Goal: Information Seeking & Learning: Learn about a topic

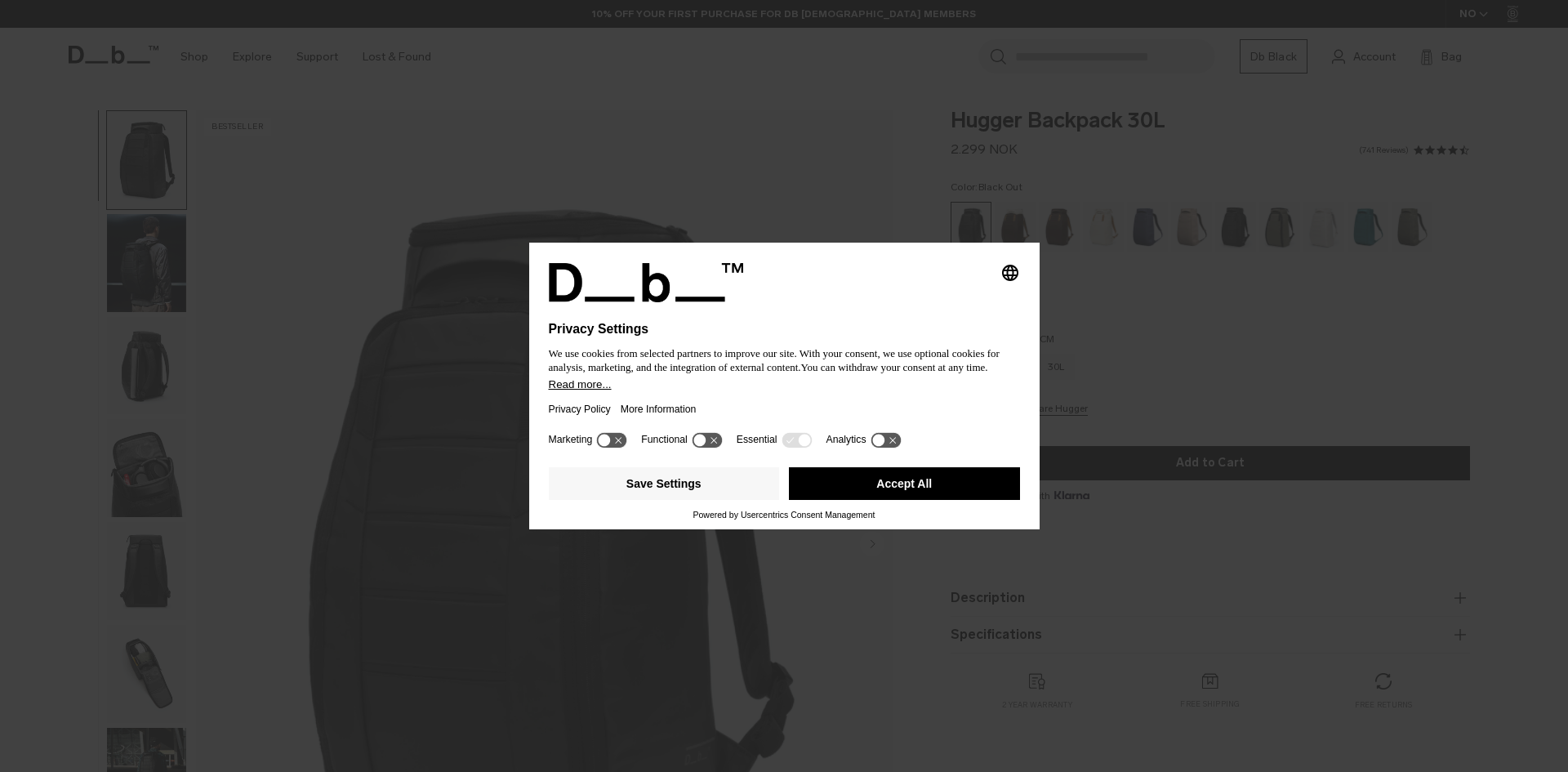
click at [940, 483] on button "Accept All" at bounding box center [904, 483] width 231 height 32
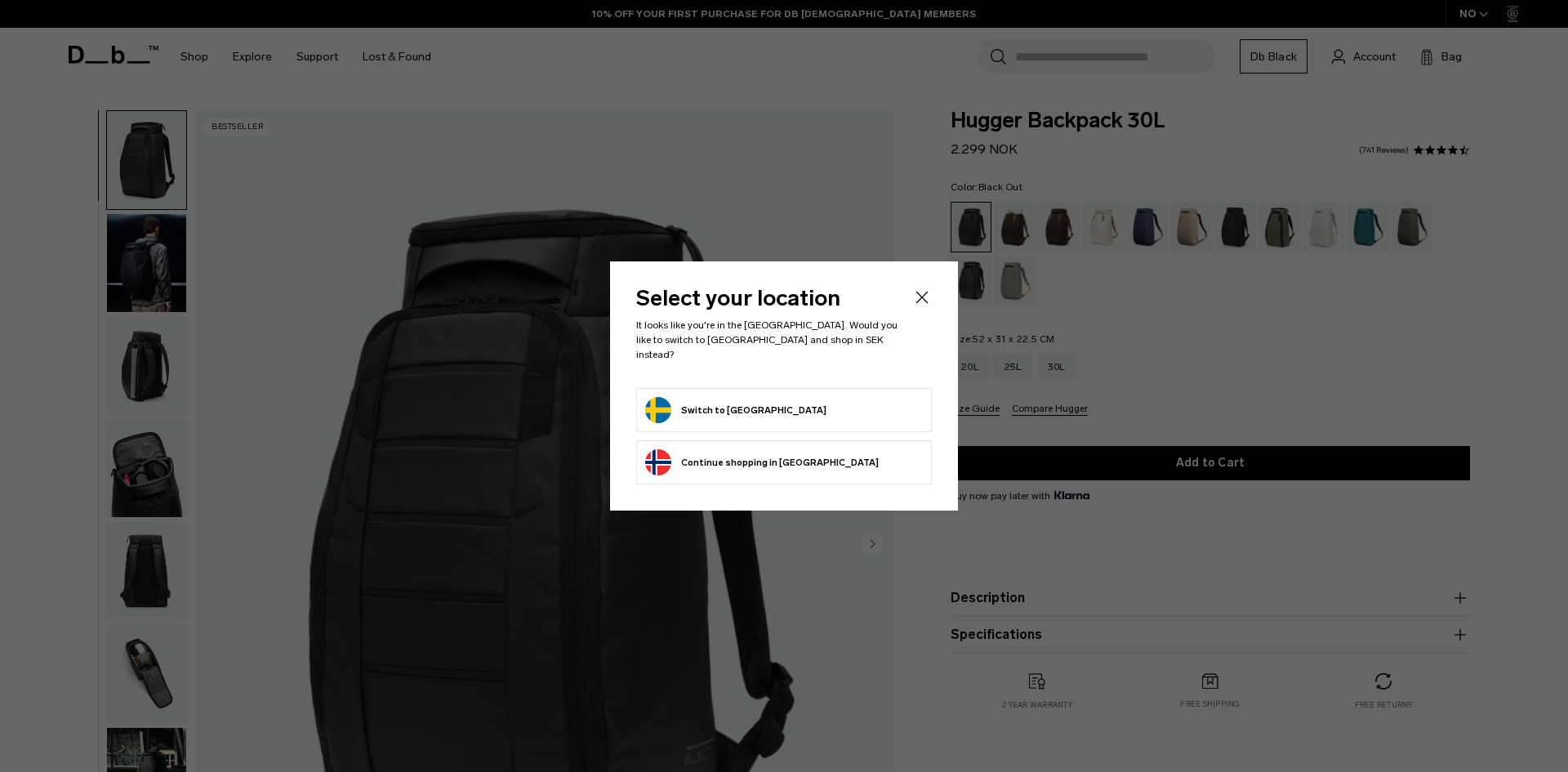
click at [733, 397] on button "Switch to [GEOGRAPHIC_DATA]" at bounding box center [735, 410] width 181 height 26
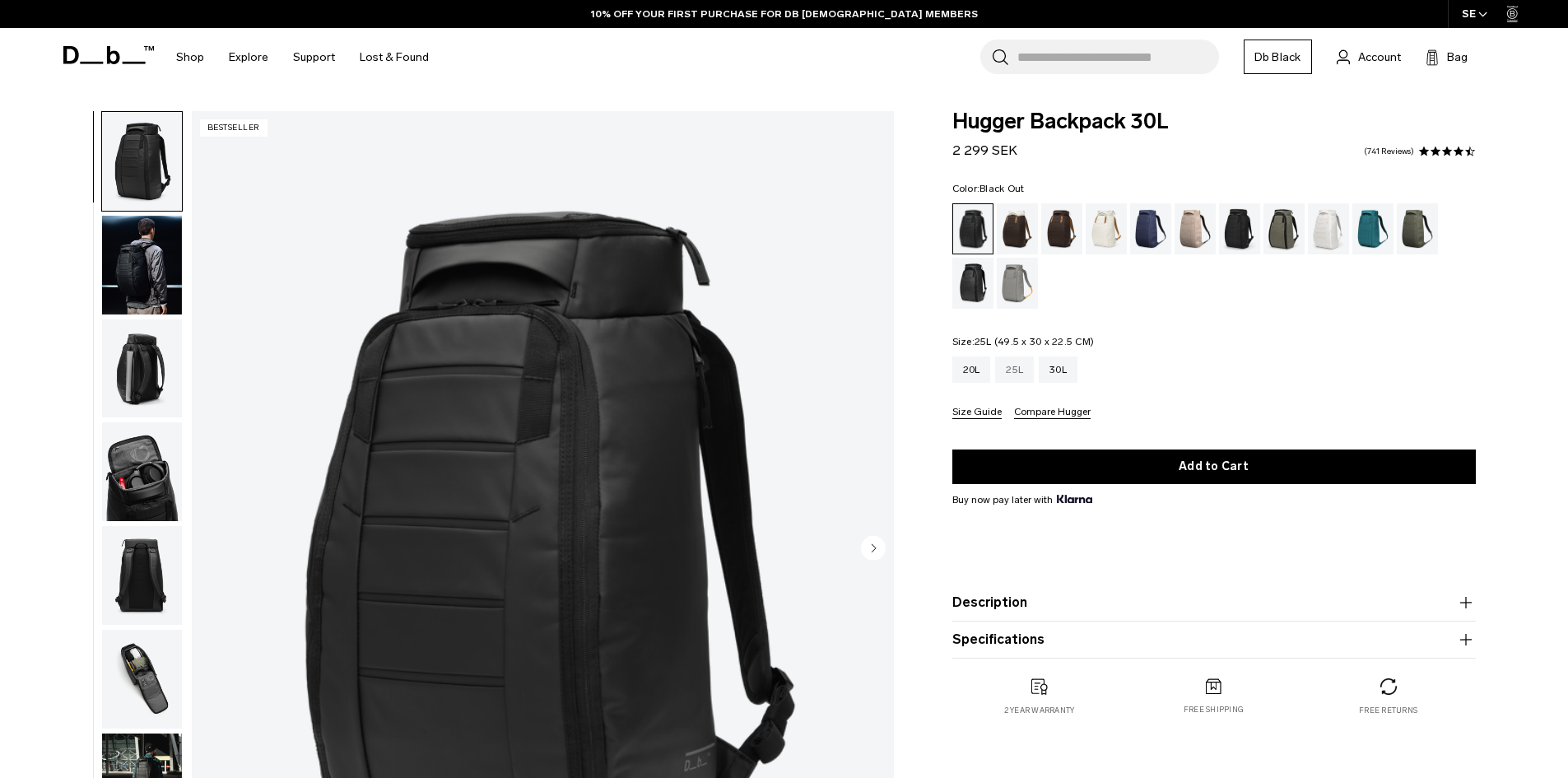
click at [1017, 364] on div "25L" at bounding box center [1014, 370] width 38 height 27
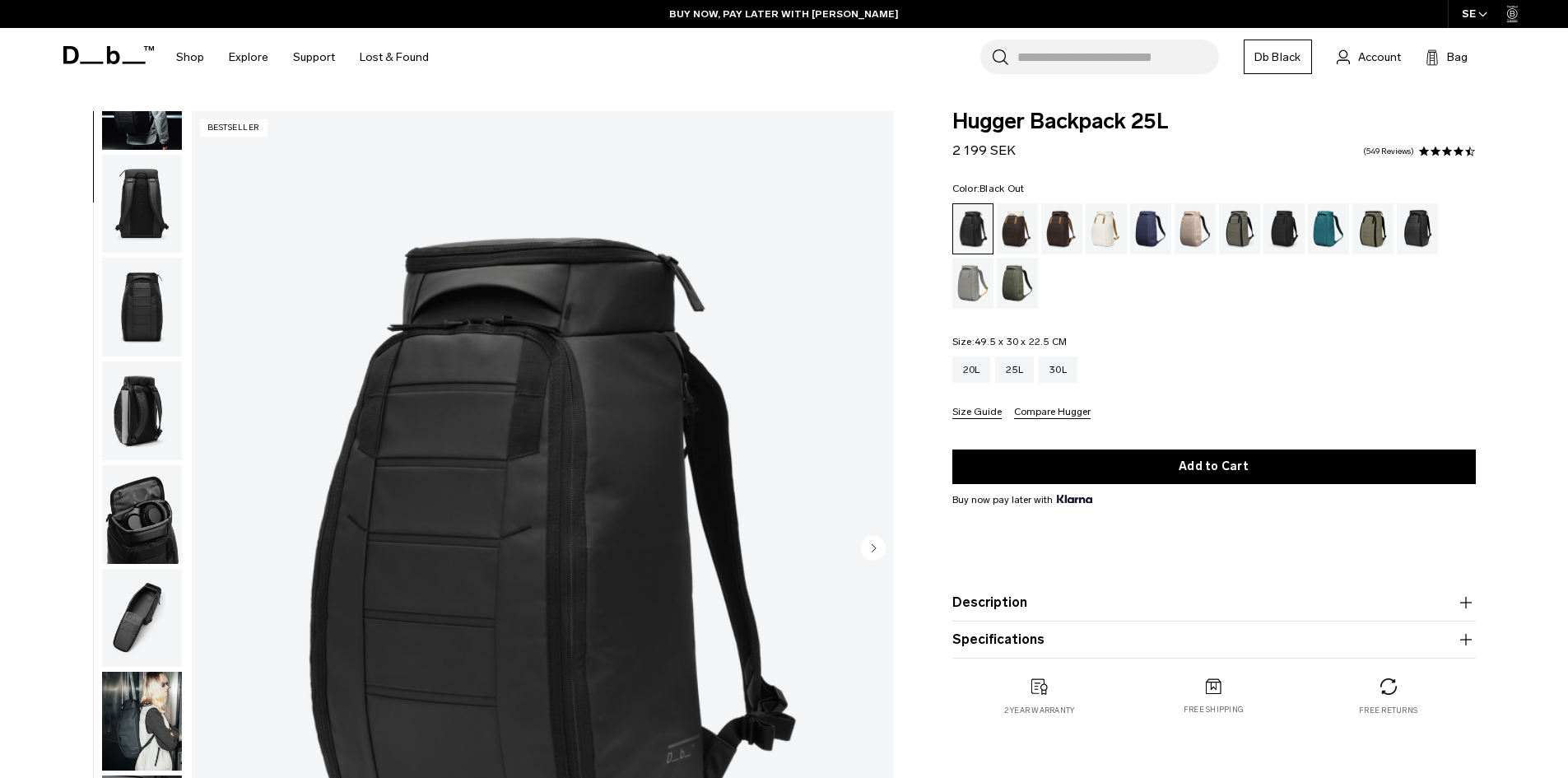
click at [95, 51] on icon at bounding box center [108, 55] width 91 height 18
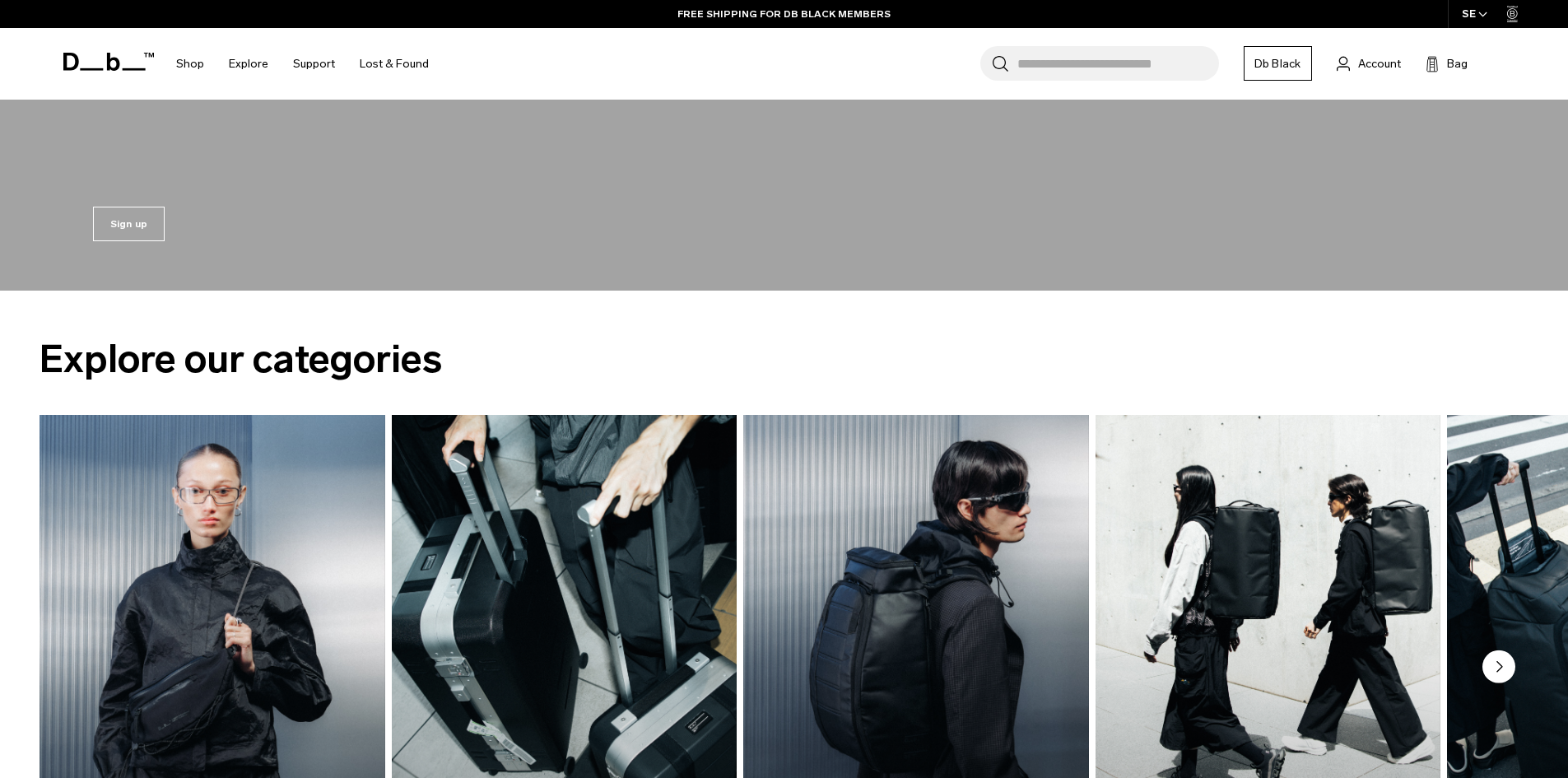
scroll to position [823, 0]
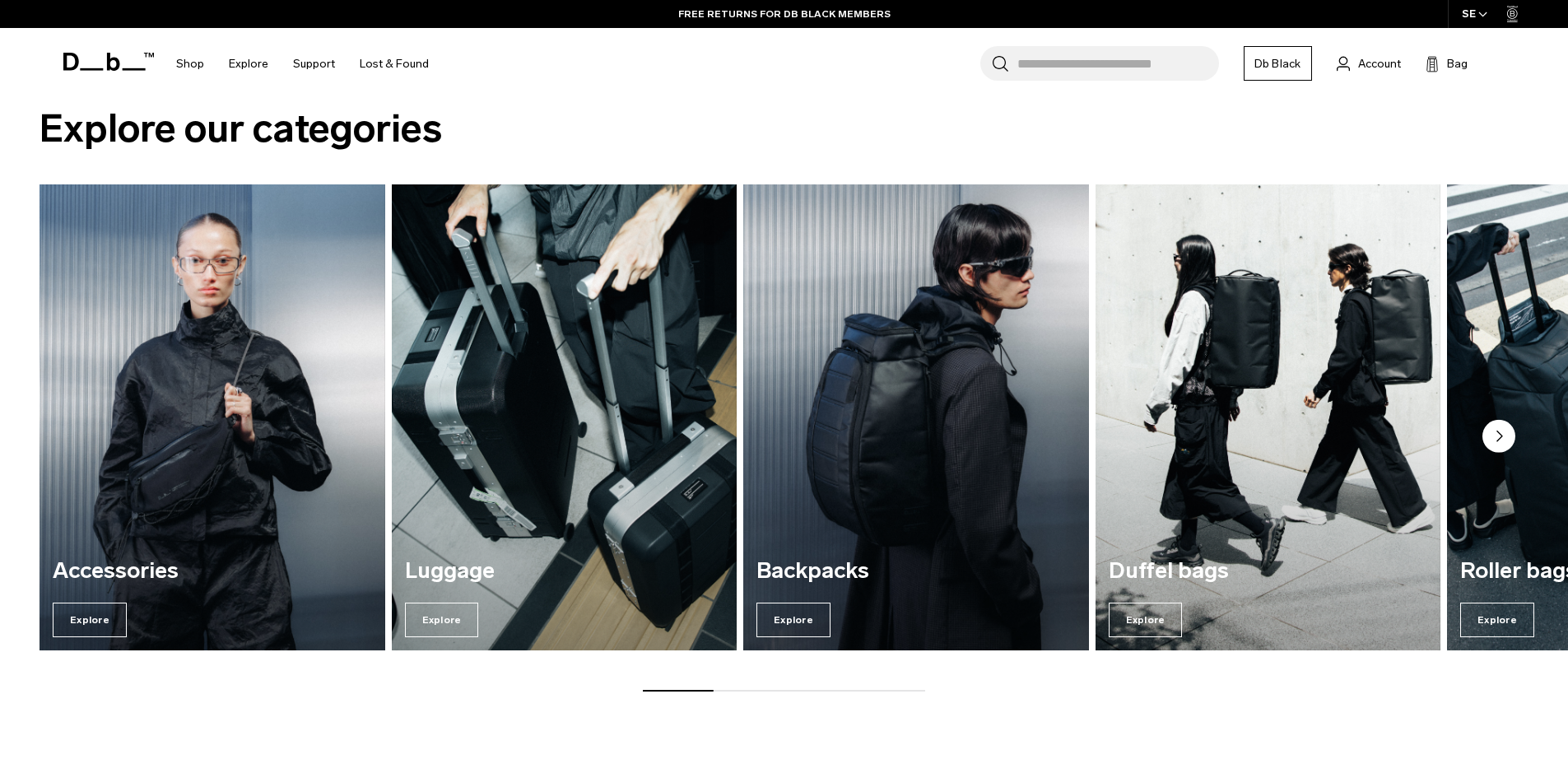
click at [854, 409] on img "3 / 7" at bounding box center [916, 417] width 356 height 480
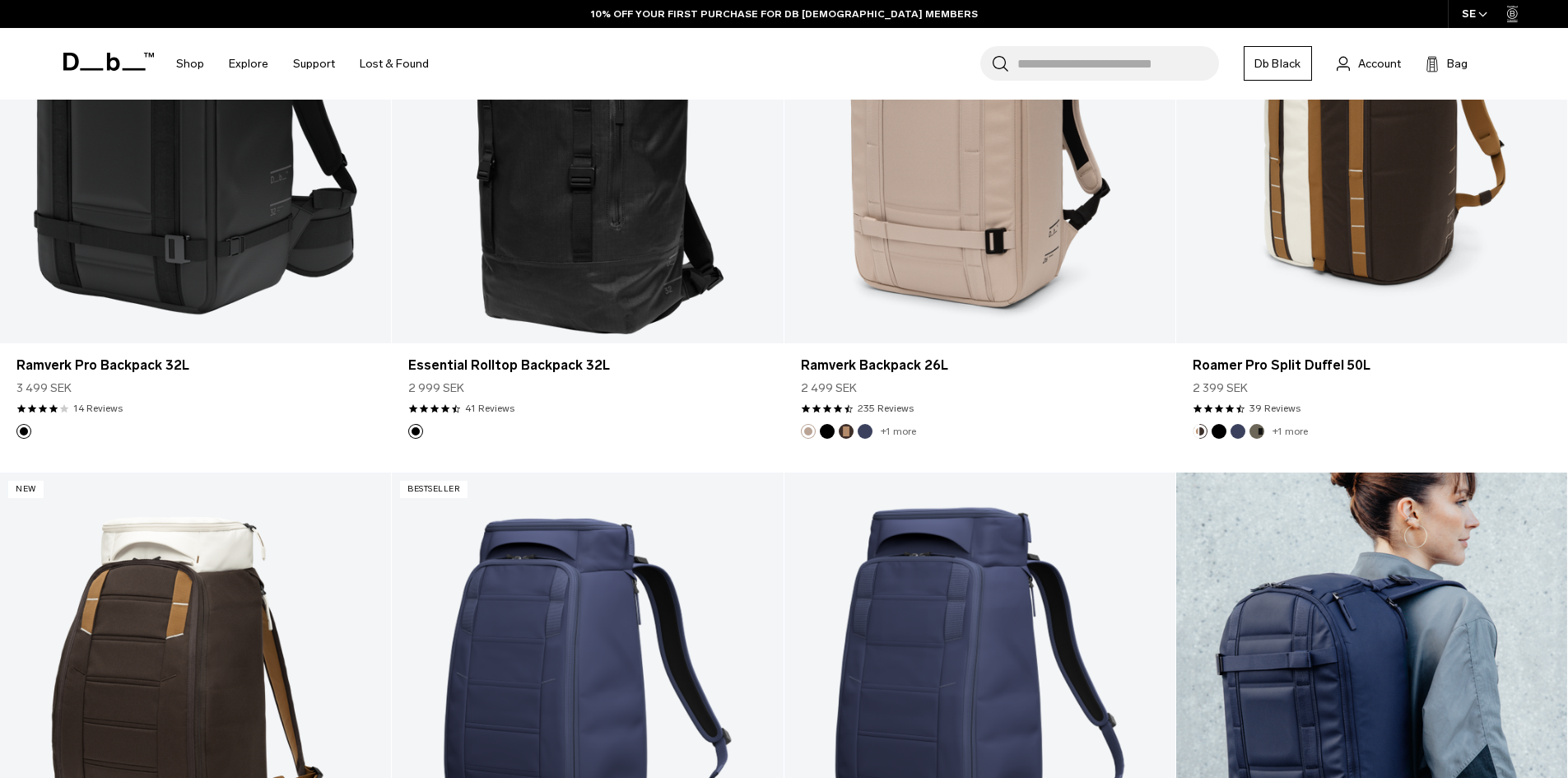
scroll to position [2964, 0]
